Goal: Task Accomplishment & Management: Use online tool/utility

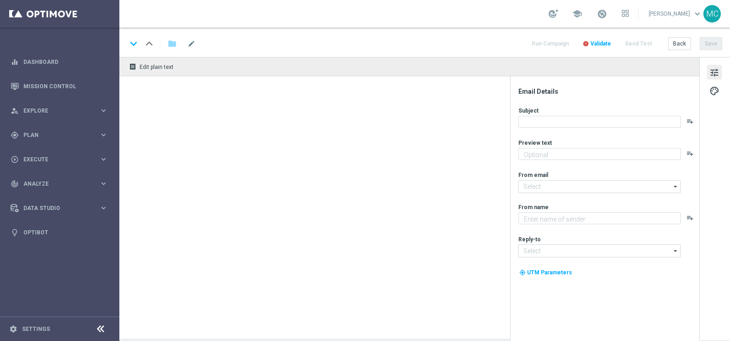
type textarea "🔥 Scopri la promo MyCombo"
type textarea "Sisal"
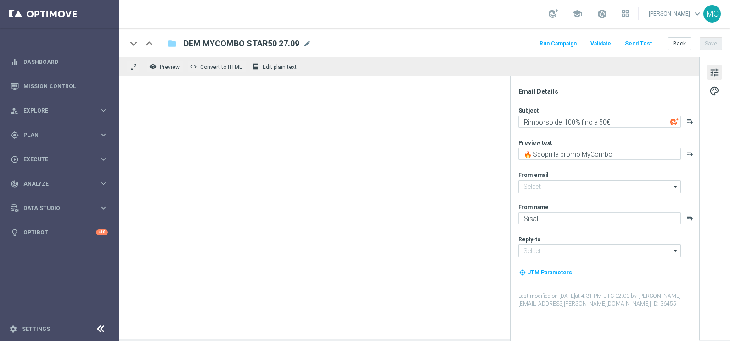
type input "[EMAIL_ADDRESS][DOMAIN_NAME]"
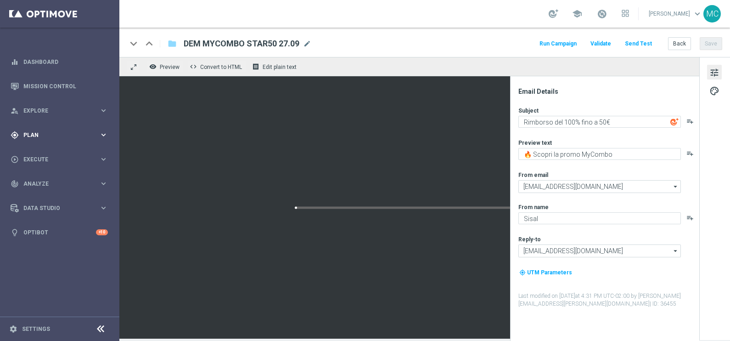
click at [106, 134] on icon "keyboard_arrow_right" at bounding box center [103, 134] width 9 height 9
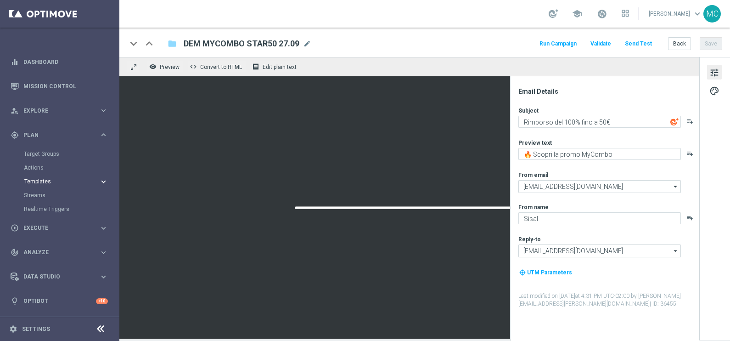
click at [101, 179] on icon "keyboard_arrow_right" at bounding box center [103, 181] width 9 height 9
click at [39, 199] on div "Optimail" at bounding box center [73, 195] width 90 height 14
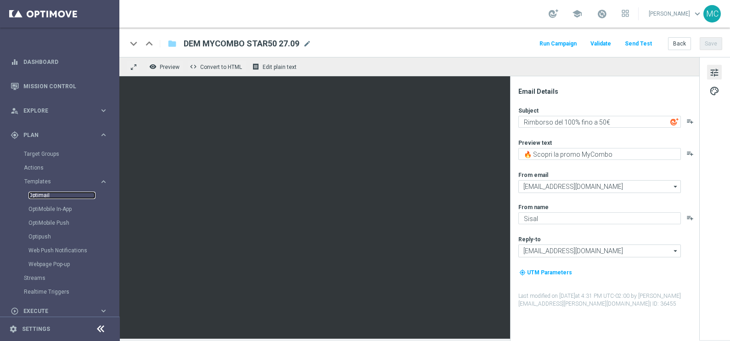
click at [38, 195] on link "Optimail" at bounding box center [61, 194] width 67 height 7
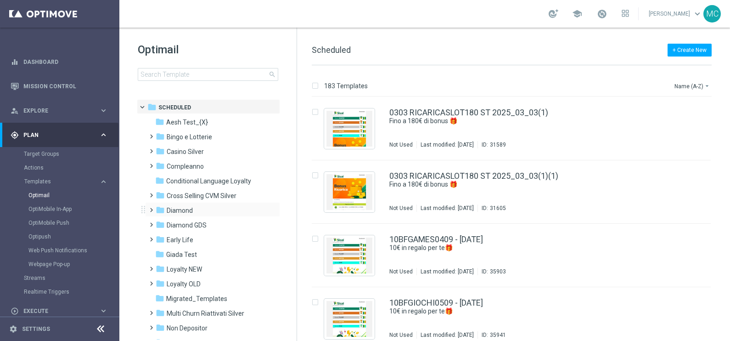
click at [151, 207] on span at bounding box center [149, 206] width 4 height 4
click at [161, 237] on span at bounding box center [158, 235] width 4 height 4
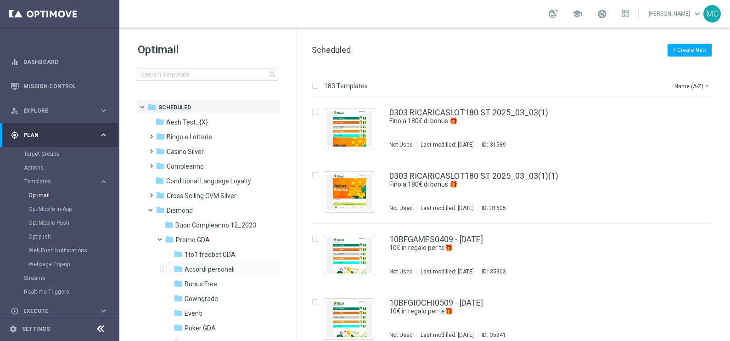
scroll to position [114, 0]
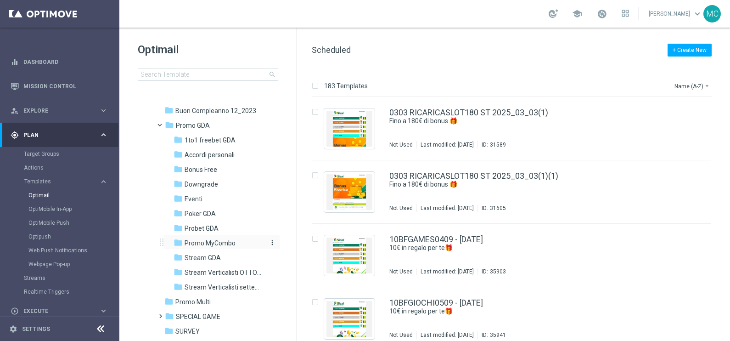
click at [205, 240] on span "Promo MyCombo" at bounding box center [209, 243] width 51 height 8
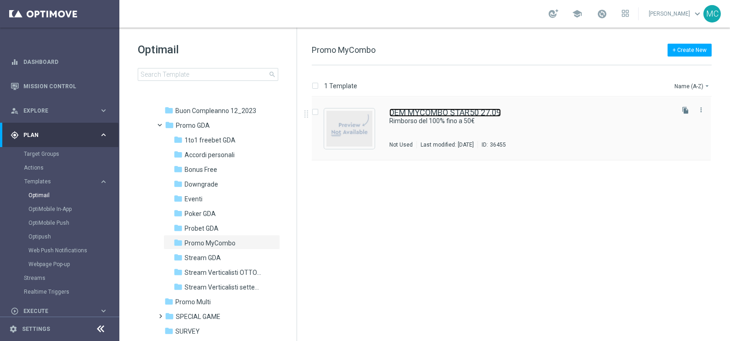
click at [414, 112] on link "DEM MYCOMBO STAR50 27.09" at bounding box center [445, 112] width 112 height 8
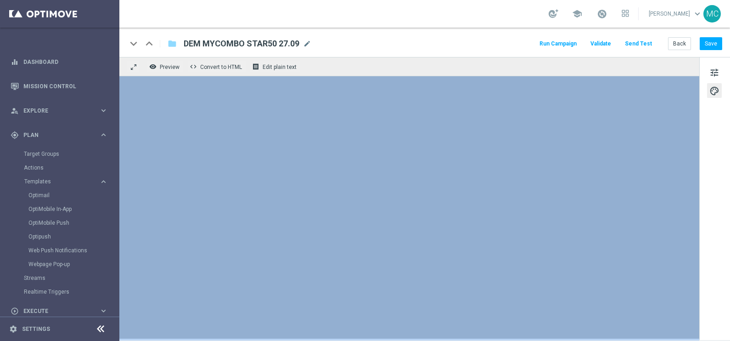
click at [384, 12] on div "school [PERSON_NAME] keyboard_arrow_down MC" at bounding box center [424, 14] width 610 height 28
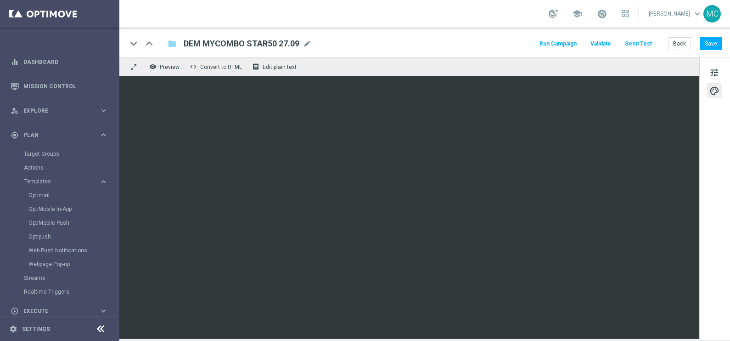
click at [721, 135] on div "tune palette" at bounding box center [714, 198] width 31 height 283
click at [713, 41] on button "Save" at bounding box center [710, 43] width 22 height 13
click at [711, 71] on span "tune" at bounding box center [714, 73] width 10 height 12
click at [715, 42] on button "Save" at bounding box center [710, 43] width 22 height 13
click at [707, 45] on button "Save" at bounding box center [710, 43] width 22 height 13
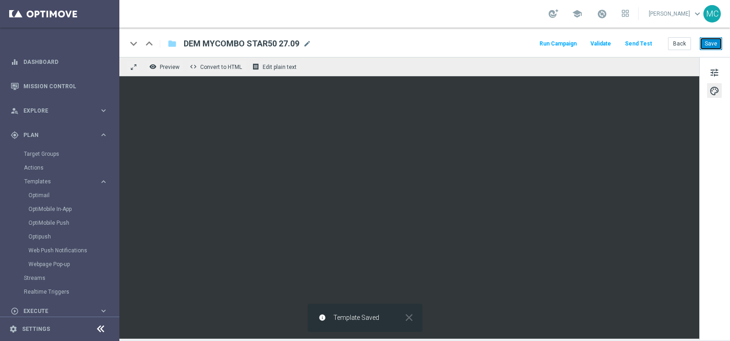
click at [707, 45] on button "Save" at bounding box center [710, 43] width 22 height 13
click at [708, 45] on button "Save" at bounding box center [710, 43] width 22 height 13
click at [706, 45] on button "Save" at bounding box center [710, 43] width 22 height 13
click at [713, 44] on button "Save" at bounding box center [710, 43] width 22 height 13
click at [716, 72] on span "tune" at bounding box center [714, 73] width 10 height 12
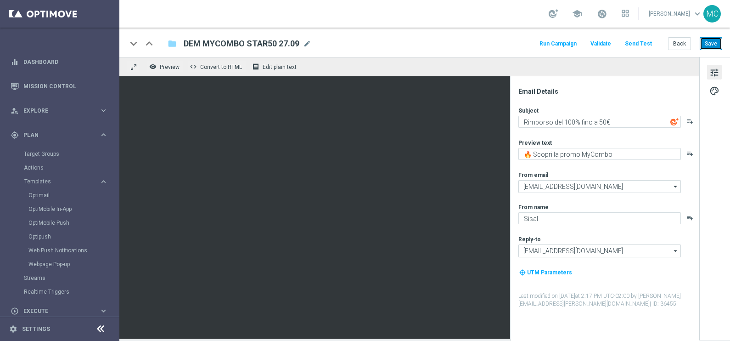
click at [711, 40] on button "Save" at bounding box center [710, 43] width 22 height 13
click at [707, 42] on button "Save" at bounding box center [710, 43] width 22 height 13
